Goal: Information Seeking & Learning: Learn about a topic

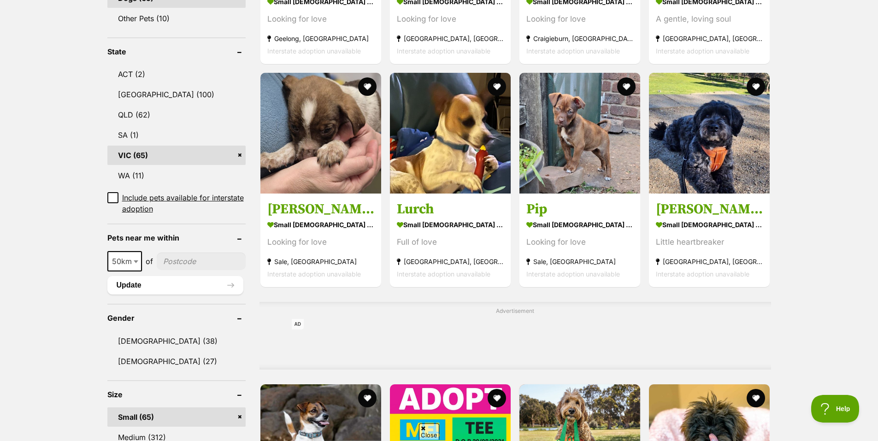
scroll to position [461, 0]
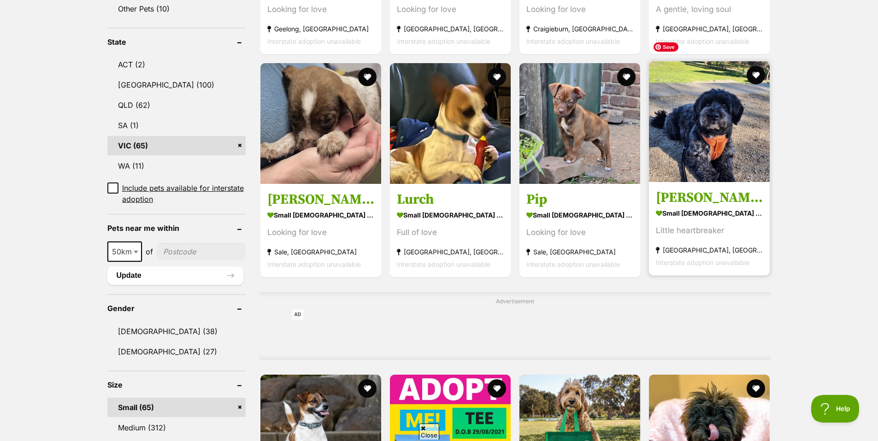
click at [692, 103] on img at bounding box center [709, 121] width 121 height 121
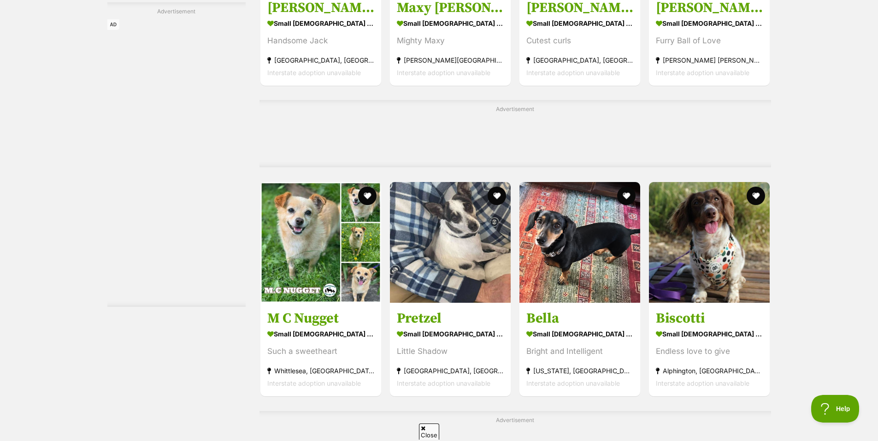
scroll to position [3780, 0]
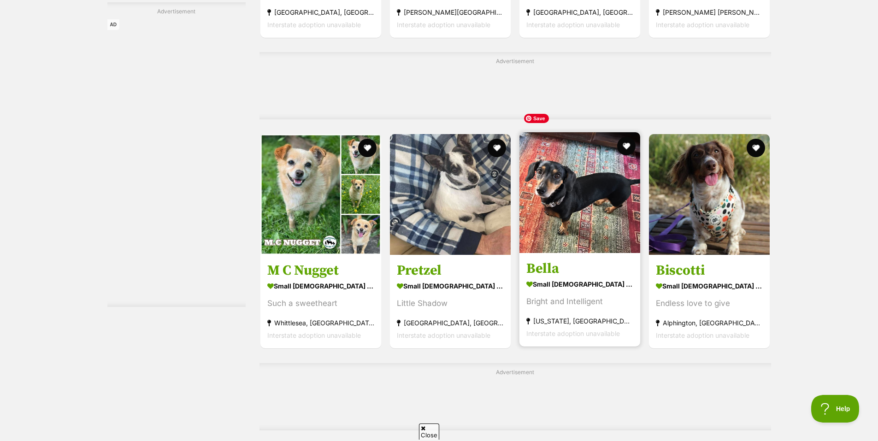
click at [576, 196] on img at bounding box center [580, 192] width 121 height 121
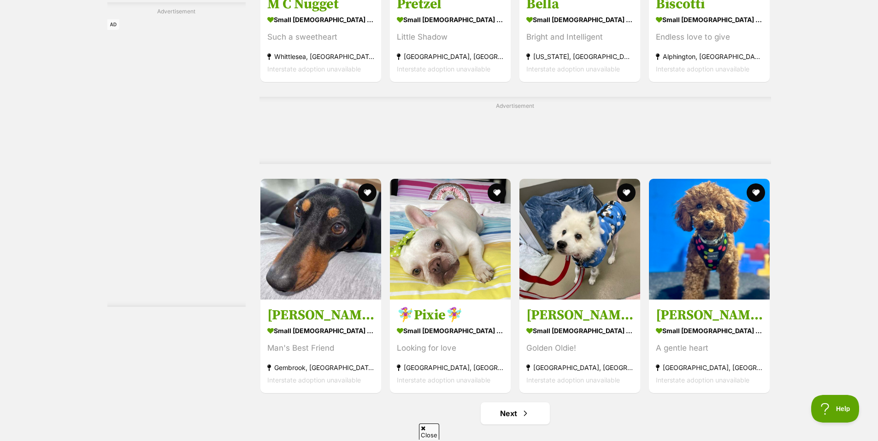
scroll to position [4057, 0]
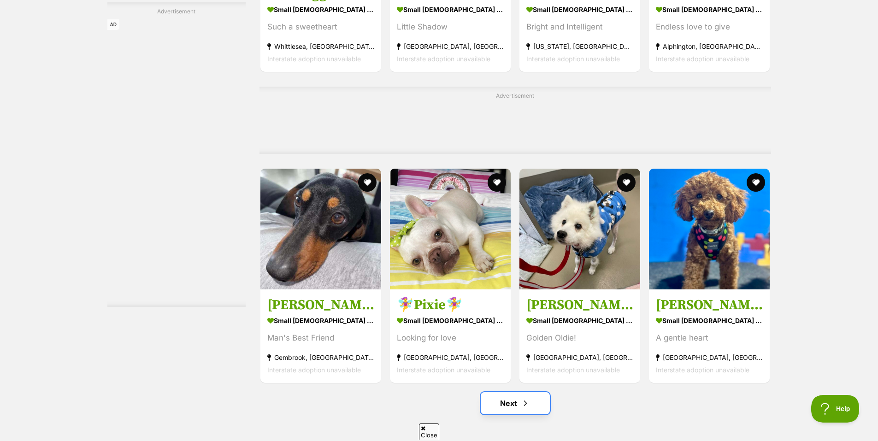
click at [504, 392] on link "Next" at bounding box center [515, 403] width 69 height 22
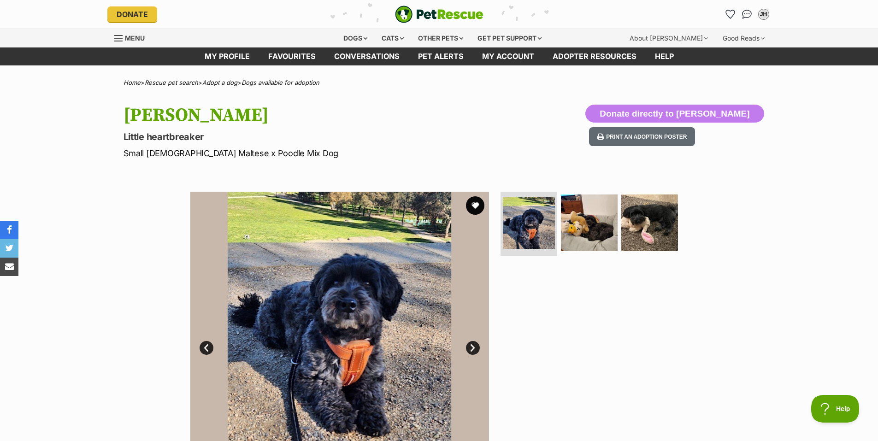
click at [473, 348] on link "Next" at bounding box center [473, 348] width 14 height 14
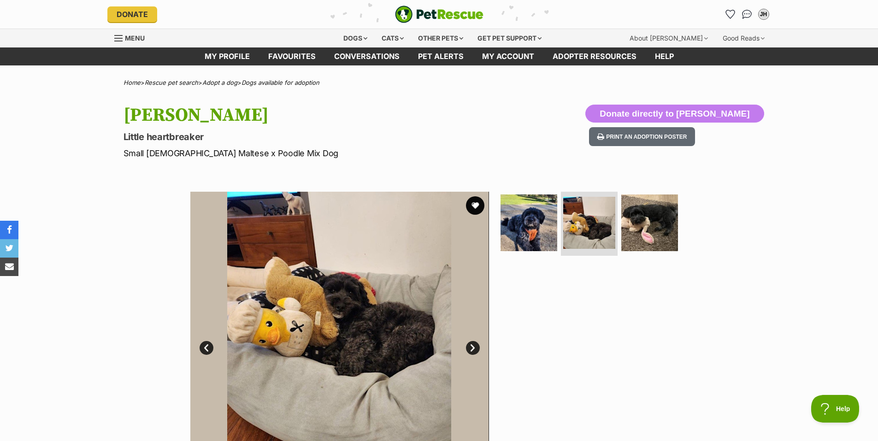
click at [473, 348] on link "Next" at bounding box center [473, 348] width 14 height 14
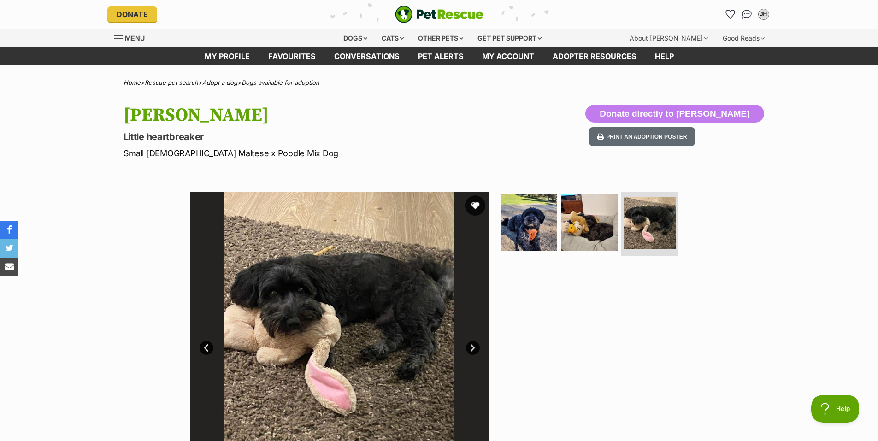
click at [478, 207] on button "favourite" at bounding box center [475, 205] width 20 height 20
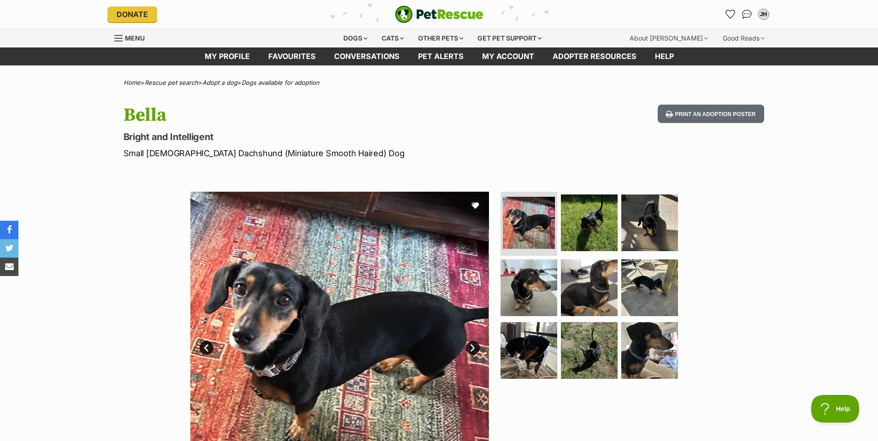
click at [476, 349] on link "Next" at bounding box center [473, 348] width 14 height 14
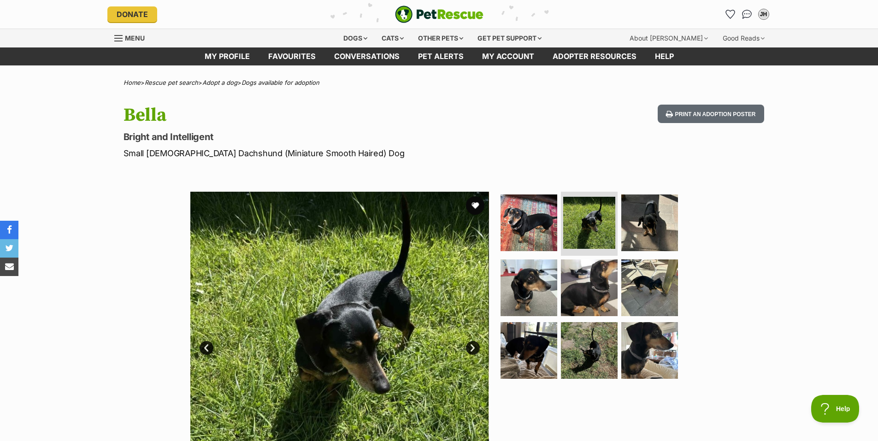
click at [476, 349] on link "Next" at bounding box center [473, 348] width 14 height 14
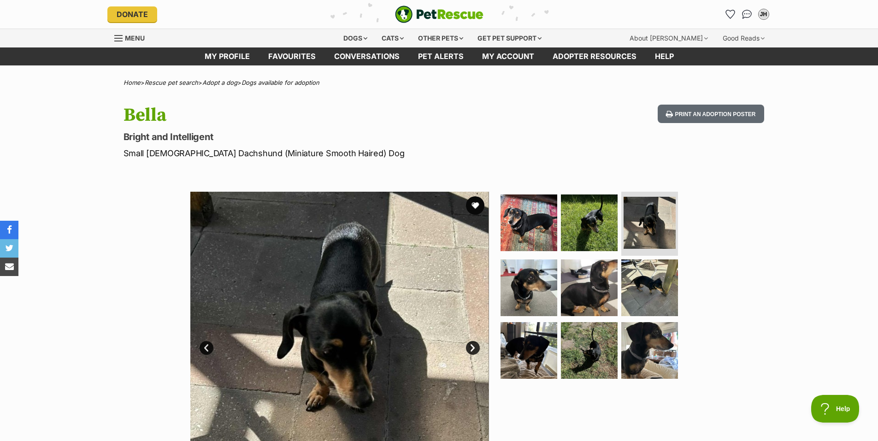
click at [476, 349] on link "Next" at bounding box center [473, 348] width 14 height 14
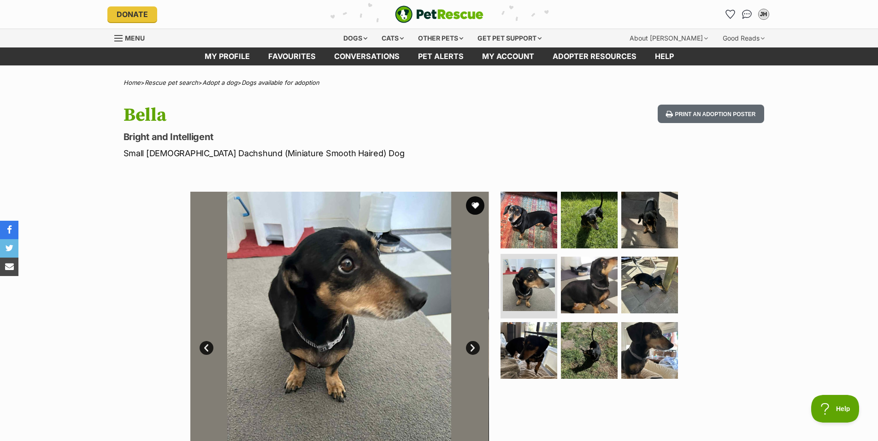
click at [476, 349] on link "Next" at bounding box center [473, 348] width 14 height 14
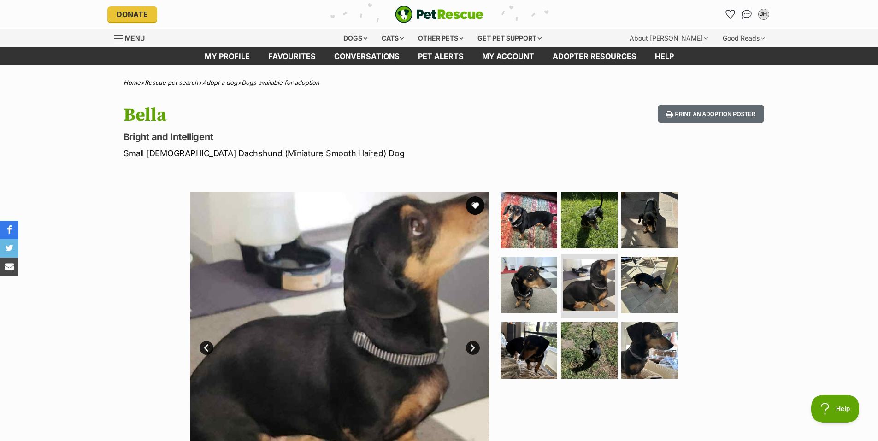
click at [476, 349] on link "Next" at bounding box center [473, 348] width 14 height 14
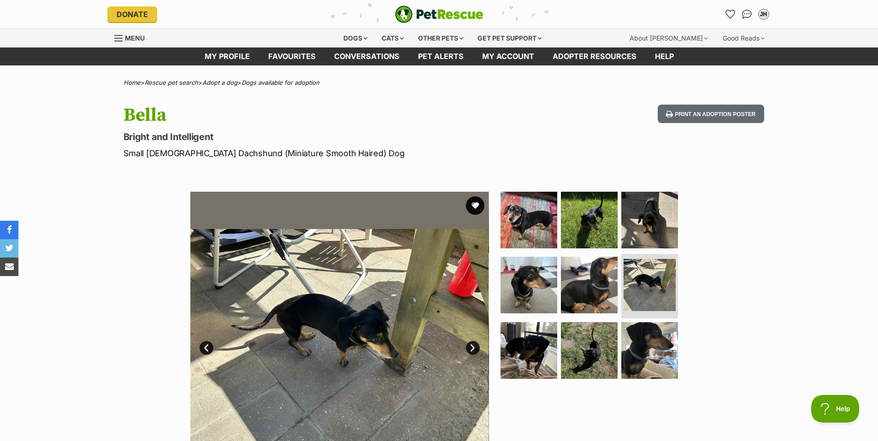
click at [476, 349] on link "Next" at bounding box center [473, 348] width 14 height 14
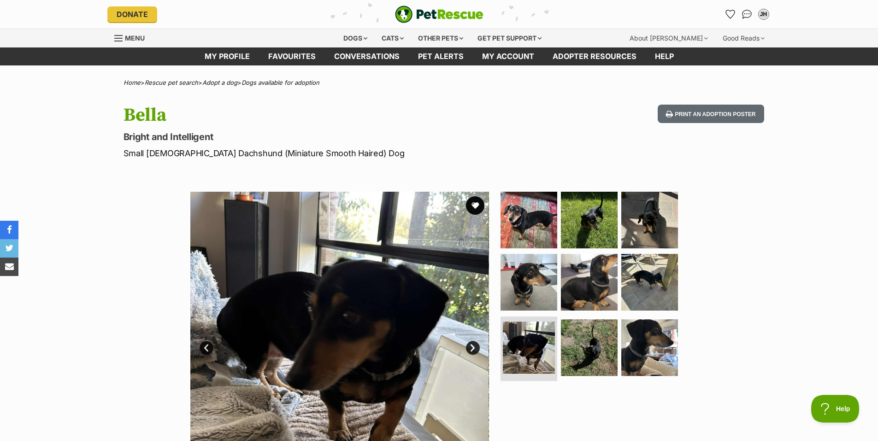
click at [476, 349] on link "Next" at bounding box center [473, 348] width 14 height 14
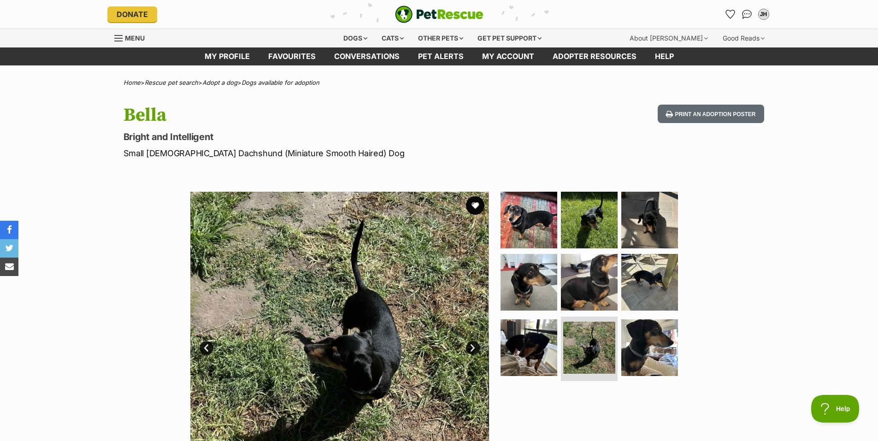
click at [476, 349] on link "Next" at bounding box center [473, 348] width 14 height 14
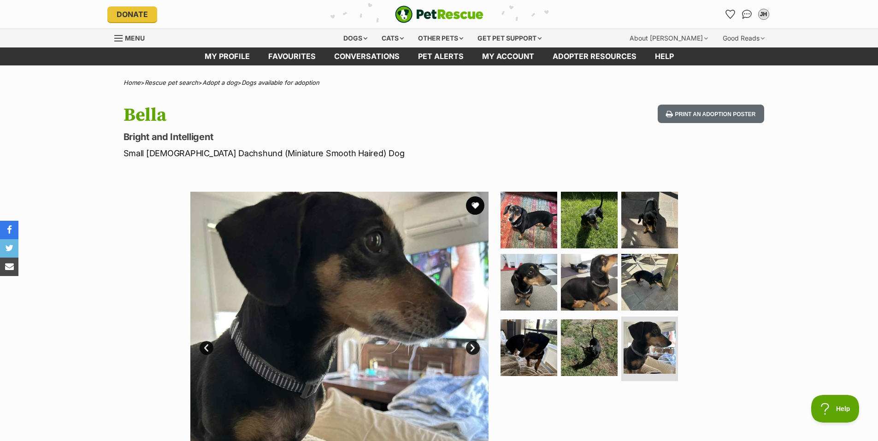
click at [476, 349] on link "Next" at bounding box center [473, 348] width 14 height 14
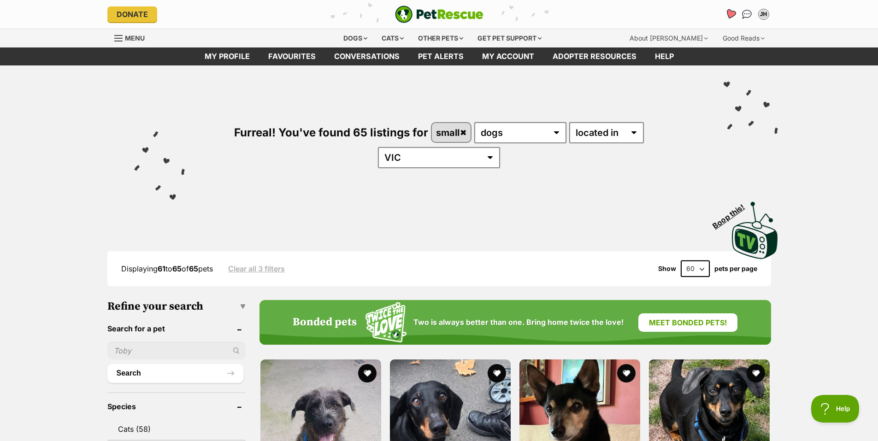
click at [730, 12] on icon "Favourites" at bounding box center [730, 14] width 11 height 11
